Goal: Task Accomplishment & Management: Manage account settings

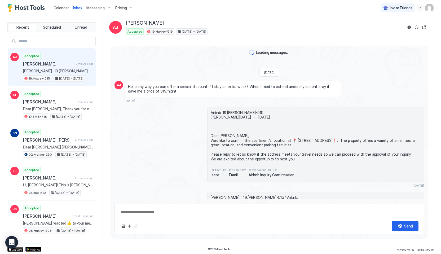
scroll to position [1737, 0]
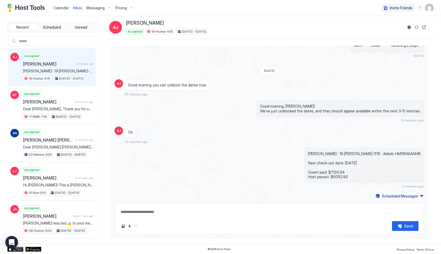
type textarea "*"
click at [103, 6] on span "Messaging" at bounding box center [95, 8] width 18 height 5
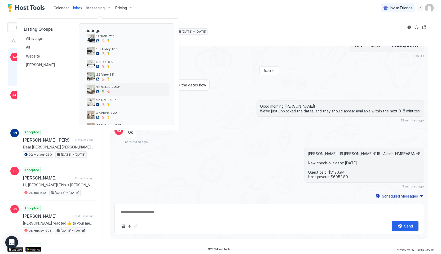
scroll to position [132, 0]
click at [46, 43] on div "All" at bounding box center [47, 47] width 47 height 9
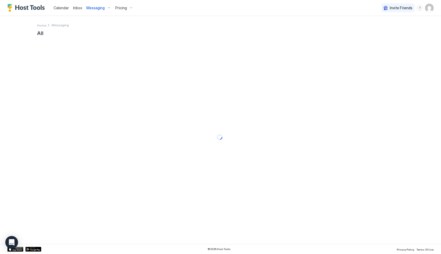
click at [46, 28] on div "Home Messaging" at bounding box center [220, 22] width 367 height 12
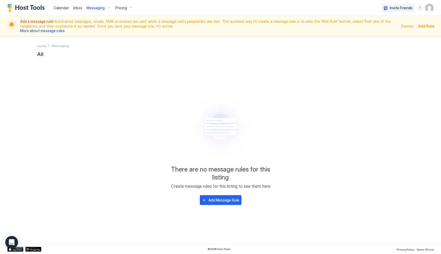
click at [98, 5] on div "Messaging" at bounding box center [98, 7] width 29 height 9
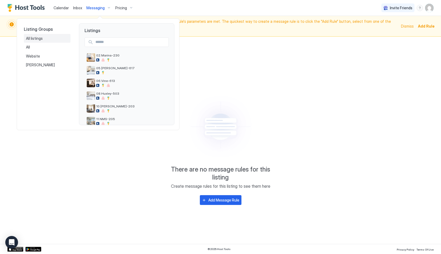
click at [50, 39] on div "All listings" at bounding box center [47, 38] width 42 height 5
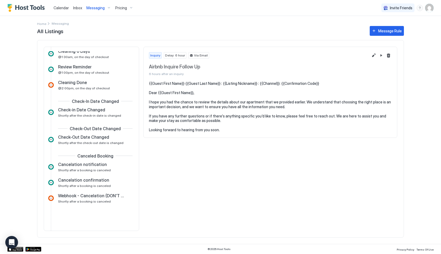
scroll to position [238, 0]
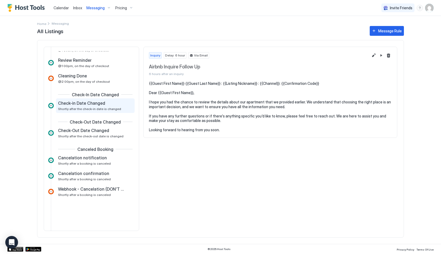
click at [102, 106] on div "Check-in Date Changed Shortly after the check-in date is changed" at bounding box center [91, 106] width 67 height 10
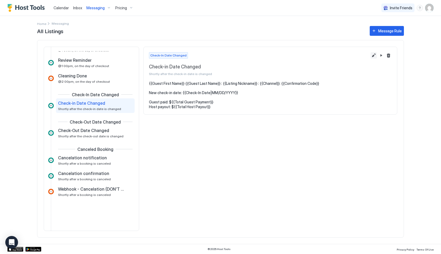
click at [373, 57] on button "Edit message rule" at bounding box center [374, 55] width 6 height 6
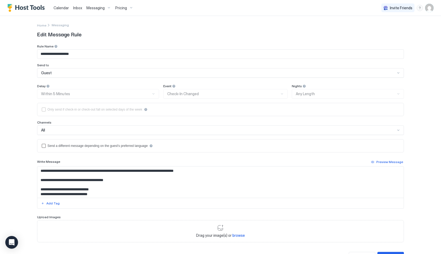
click at [94, 68] on div "Guest" at bounding box center [220, 73] width 367 height 10
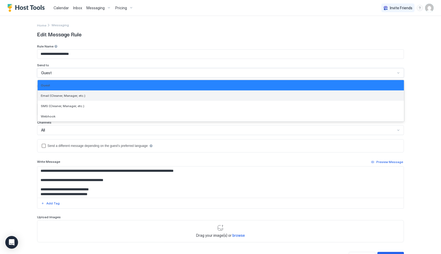
click at [76, 97] on span "Email (Cleaner, Manager, etc.)" at bounding box center [63, 96] width 45 height 4
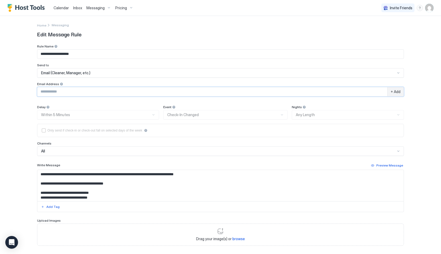
click at [66, 92] on input "Input Field" at bounding box center [212, 91] width 350 height 9
type input "**********"
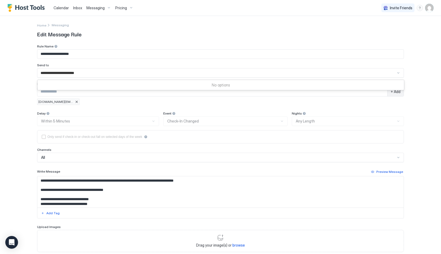
click at [137, 116] on div "Delay Within 5 Minutes" at bounding box center [98, 118] width 122 height 15
click at [141, 108] on div "**********" at bounding box center [220, 148] width 367 height 208
click at [423, 77] on div "**********" at bounding box center [220, 127] width 441 height 254
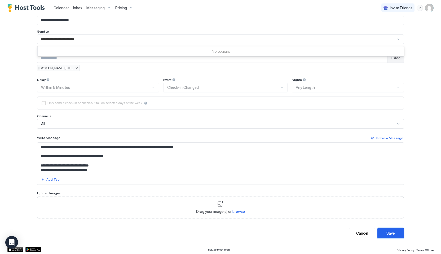
click at [389, 231] on div "Save" at bounding box center [391, 234] width 8 height 6
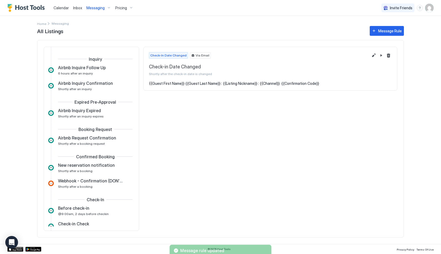
scroll to position [205, 0]
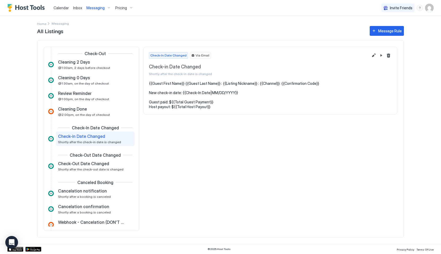
click at [77, 7] on span "Inbox" at bounding box center [77, 8] width 9 height 5
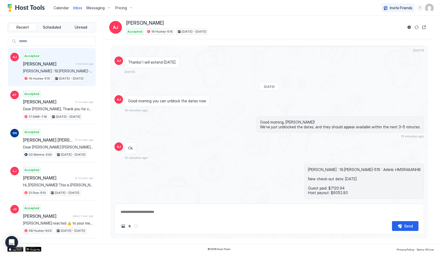
scroll to position [1737, 0]
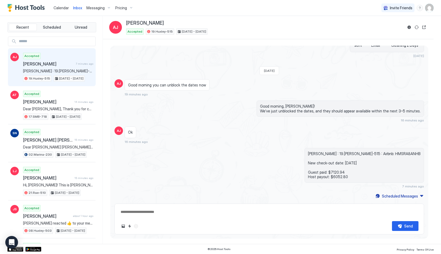
type textarea "*"
click at [91, 13] on button "Messaging" at bounding box center [98, 8] width 29 height 16
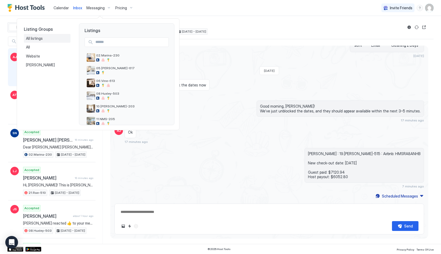
click at [45, 38] on div "All listings" at bounding box center [47, 38] width 42 height 5
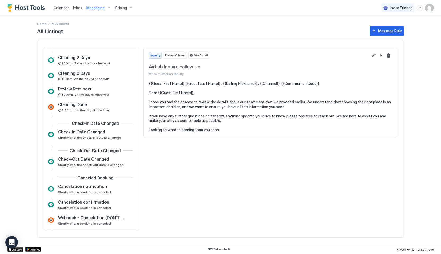
scroll to position [206, 0]
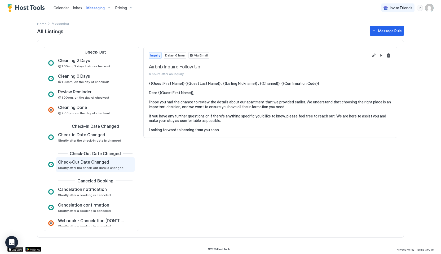
click at [97, 167] on span "Shortly after the check-out date is changed" at bounding box center [91, 168] width 66 height 4
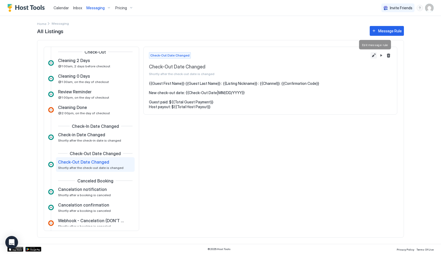
click at [376, 56] on button "Edit message rule" at bounding box center [374, 55] width 6 height 6
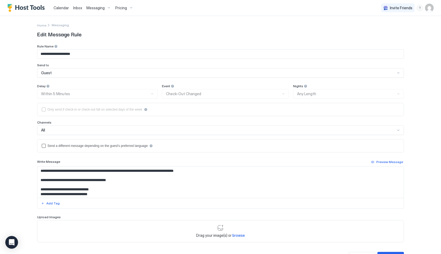
click at [131, 74] on div "Guest" at bounding box center [218, 73] width 355 height 5
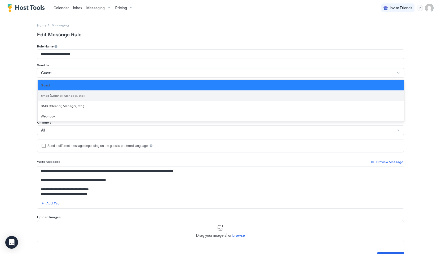
click at [89, 97] on div "Email (Cleaner, Manager, etc.)" at bounding box center [221, 96] width 360 height 4
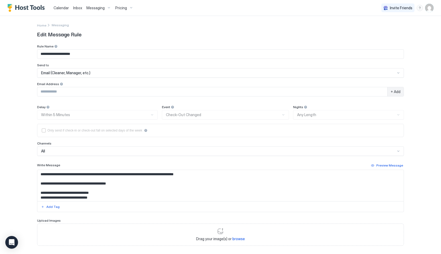
click at [62, 98] on div "+ Add" at bounding box center [220, 93] width 367 height 12
click at [60, 95] on input "Input Field" at bounding box center [212, 91] width 350 height 9
type input "**********"
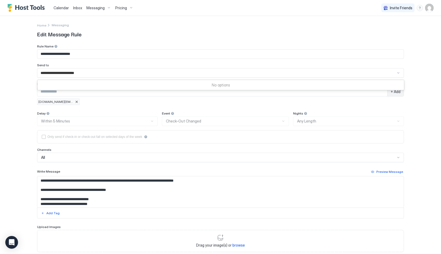
click at [117, 115] on div "Delay Within 5 Minutes" at bounding box center [97, 118] width 121 height 15
click at [423, 104] on div "**********" at bounding box center [220, 127] width 441 height 254
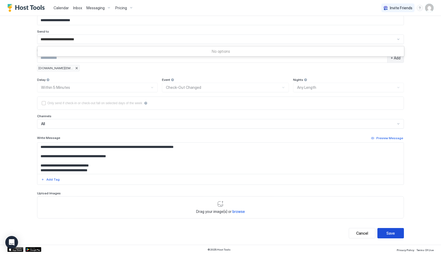
click at [396, 233] on button "Save" at bounding box center [391, 233] width 27 height 10
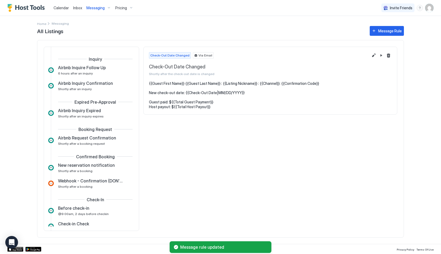
scroll to position [232, 0]
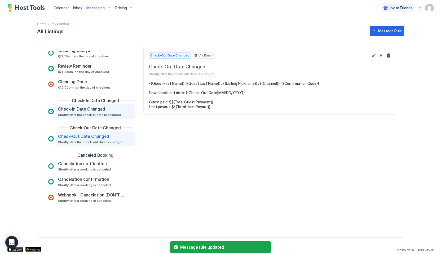
click at [114, 117] on div "Check-in Date Changed Shortly after the check-in date is changed" at bounding box center [95, 111] width 79 height 15
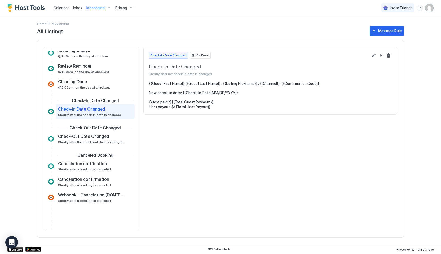
click at [109, 114] on span "Shortly after the check-in date is changed" at bounding box center [89, 115] width 63 height 4
click at [107, 138] on div "Check-Out Date Changed" at bounding box center [91, 136] width 67 height 5
click at [107, 115] on span "Shortly after the check-in date is changed" at bounding box center [89, 115] width 63 height 4
click at [107, 136] on div "Check-Out Date Changed" at bounding box center [91, 136] width 67 height 5
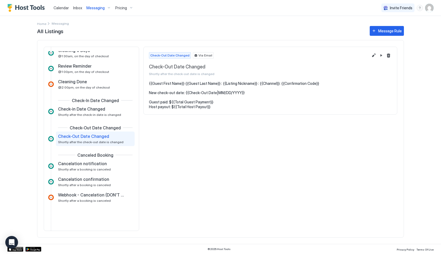
click at [54, 7] on span "Calendar" at bounding box center [61, 8] width 15 height 5
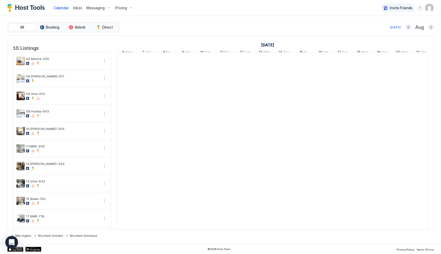
scroll to position [0, 295]
click at [75, 10] on span "Inbox" at bounding box center [77, 8] width 9 height 5
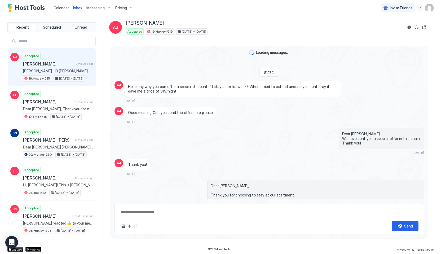
scroll to position [1737, 0]
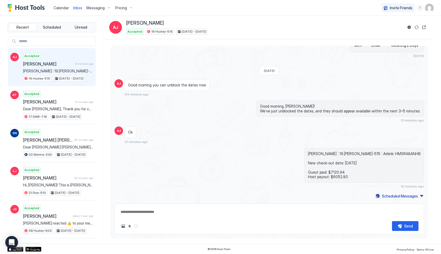
type textarea "*"
